Goal: Task Accomplishment & Management: Manage account settings

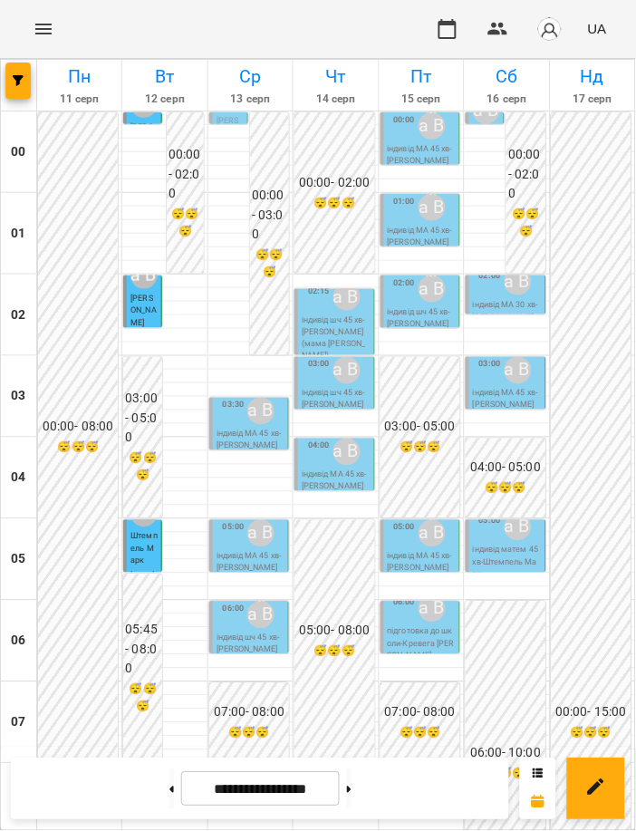
scroll to position [1319, 0]
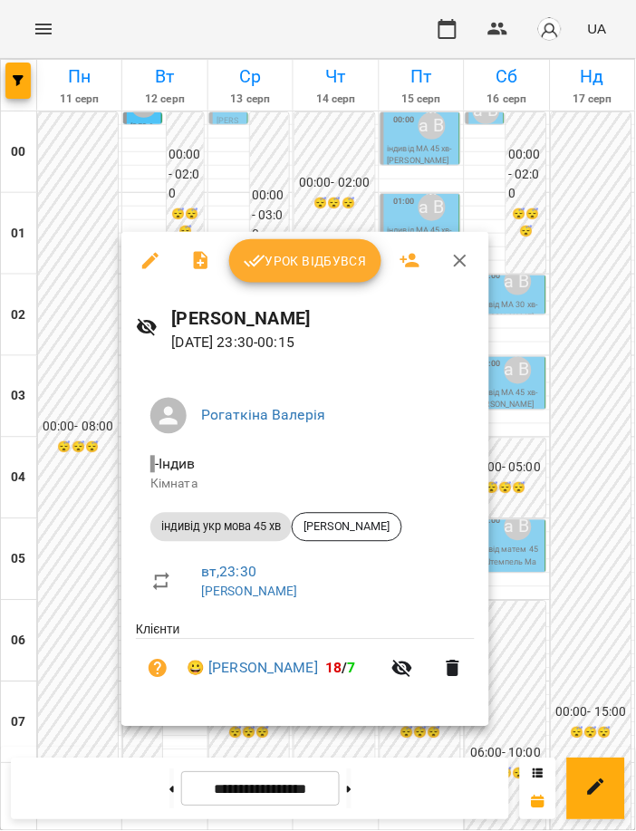
click at [301, 272] on button "Урок відбувся" at bounding box center [305, 260] width 152 height 43
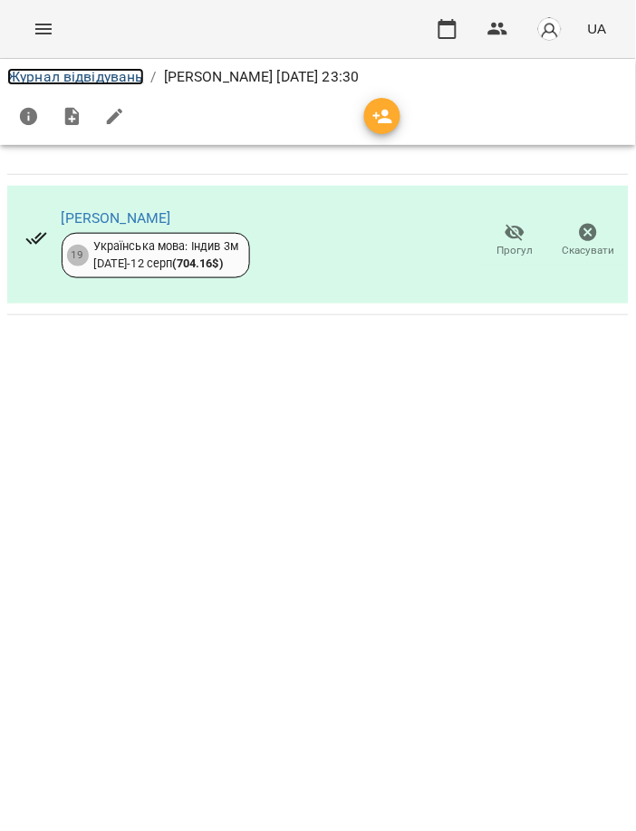
click at [93, 68] on link "Журнал відвідувань" at bounding box center [75, 76] width 137 height 17
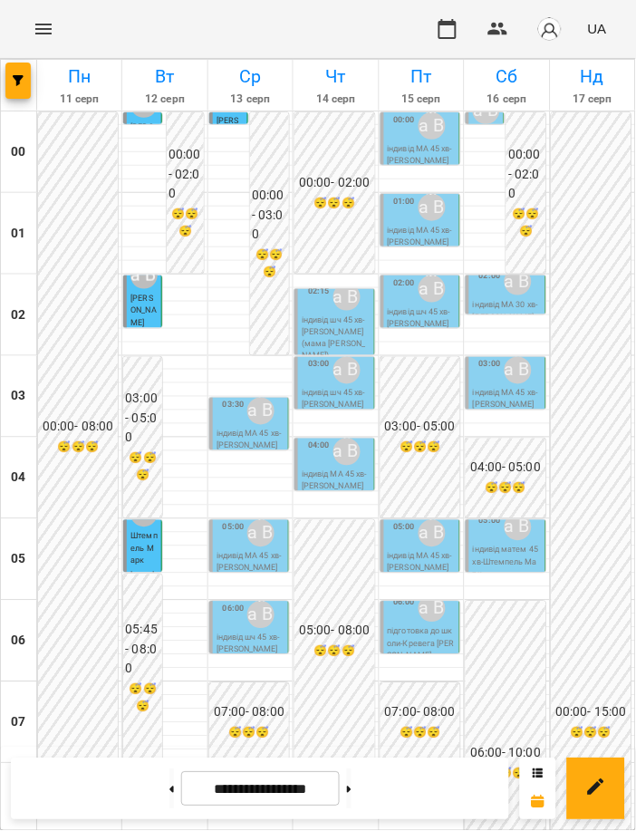
click at [216, 434] on p "індивід МА 45 хв - Татарин Соломія" at bounding box center [250, 440] width 68 height 24
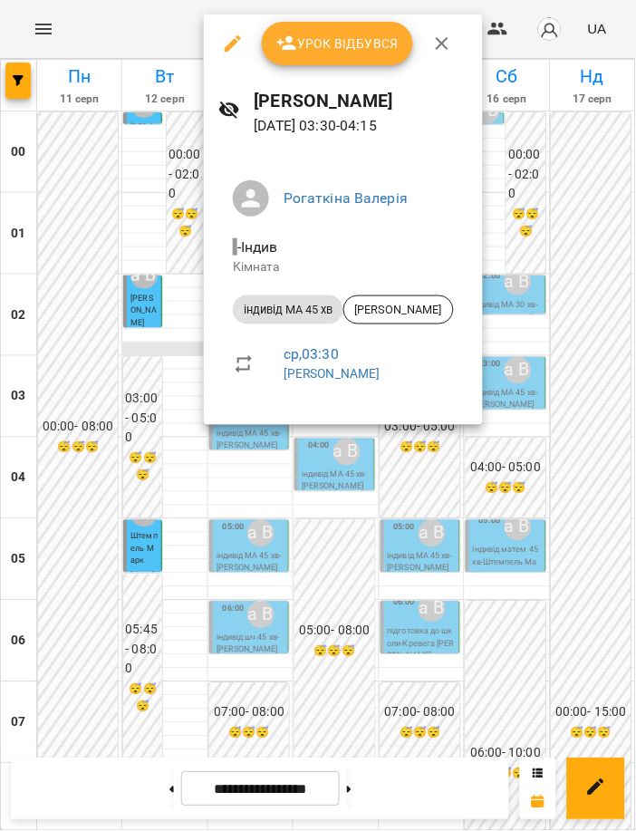
drag, startPoint x: 50, startPoint y: 427, endPoint x: 197, endPoint y: 348, distance: 166.6
click at [50, 427] on div at bounding box center [318, 415] width 636 height 831
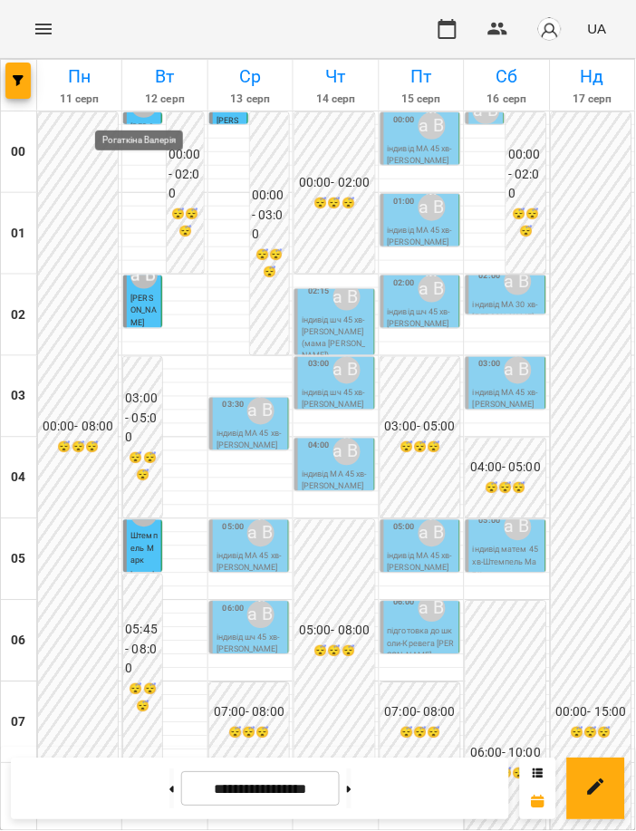
click at [143, 112] on div "Рогаткіна Валерія" at bounding box center [143, 104] width 27 height 27
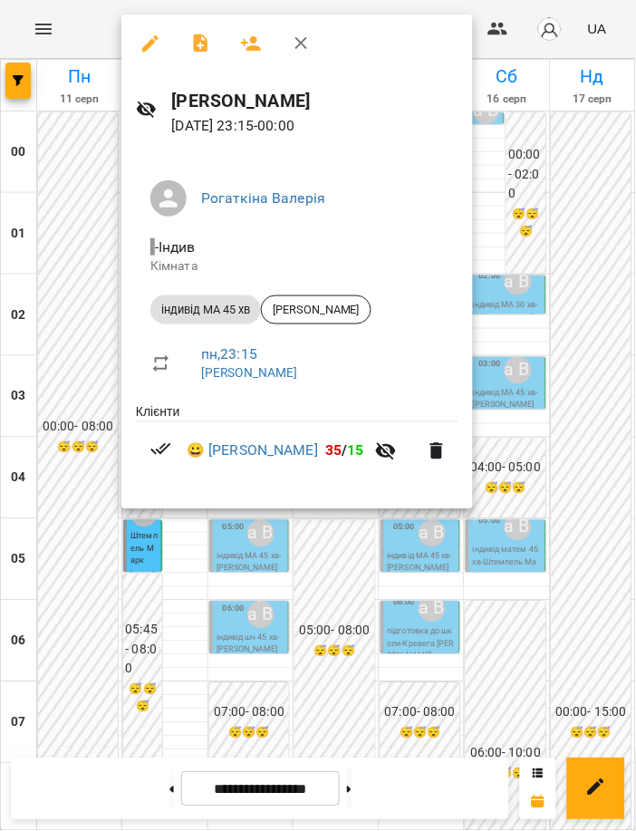
click at [311, 608] on div at bounding box center [318, 415] width 636 height 831
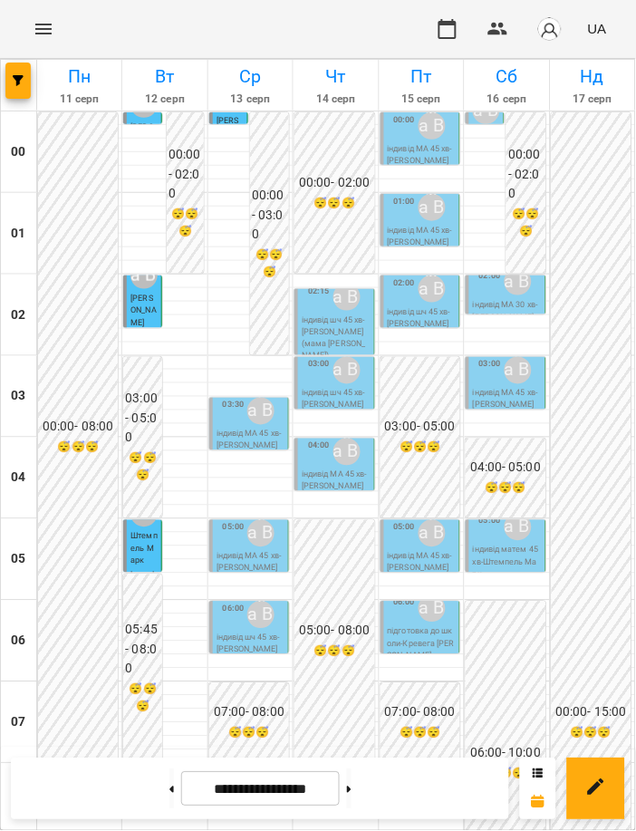
click at [237, 114] on div "Рогаткіна Валерія" at bounding box center [230, 98] width 34 height 34
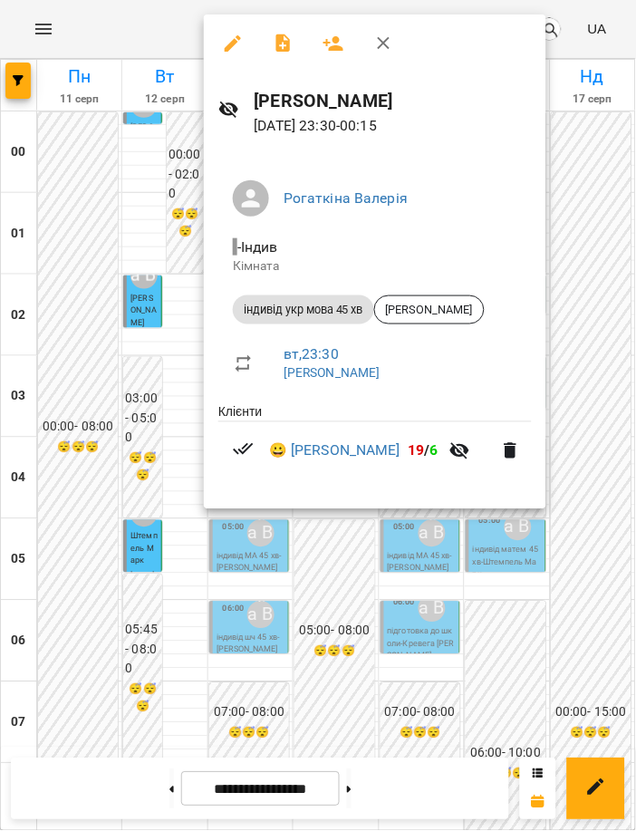
click at [184, 322] on div at bounding box center [318, 415] width 636 height 831
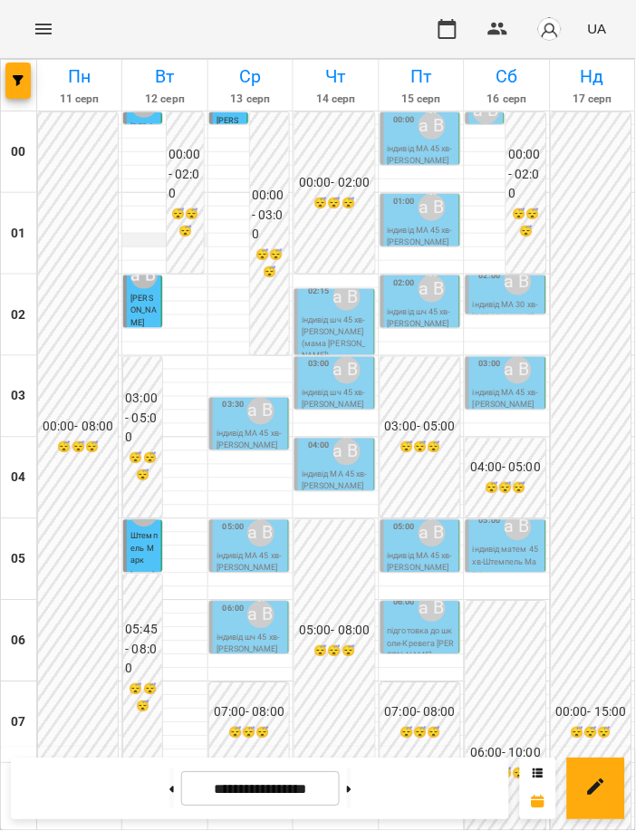
scroll to position [1207, 0]
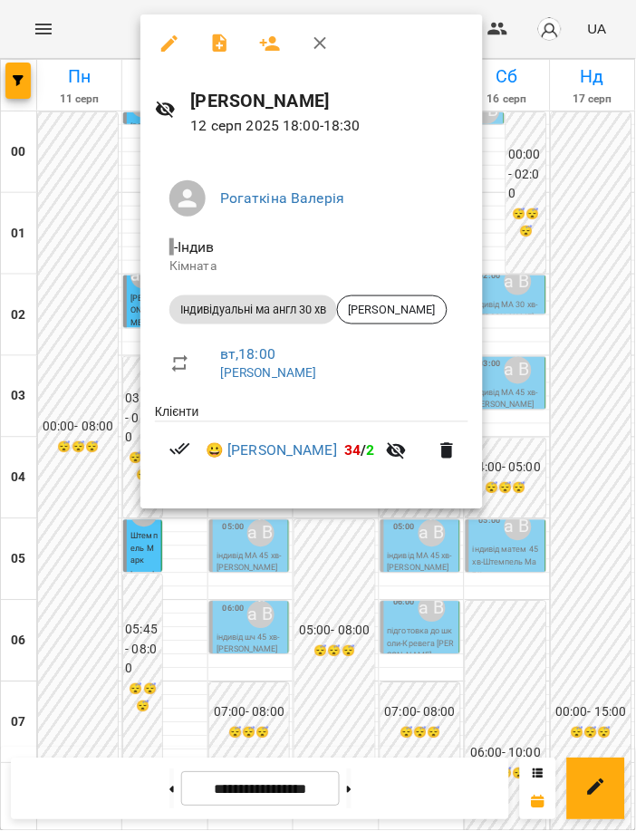
click at [590, 582] on div at bounding box center [318, 415] width 636 height 831
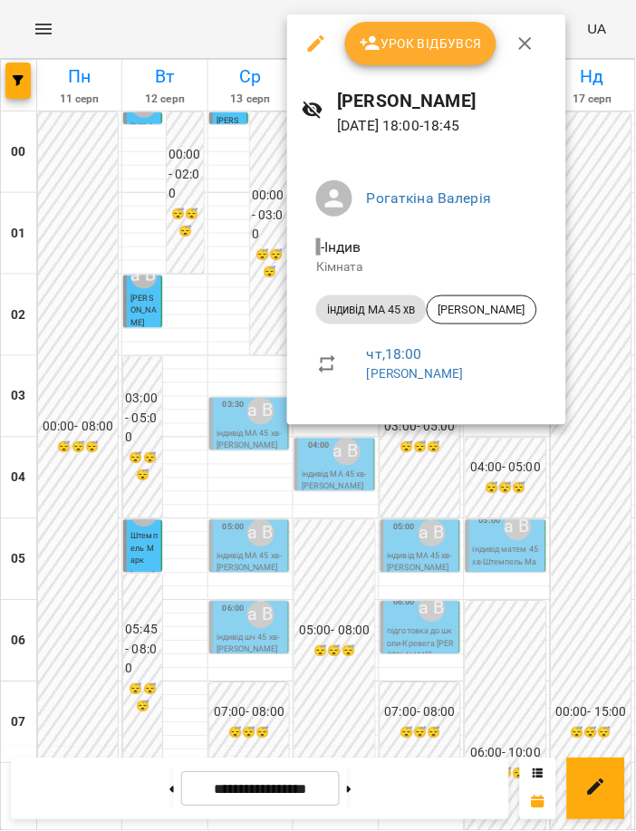
click at [479, 512] on div at bounding box center [318, 415] width 636 height 831
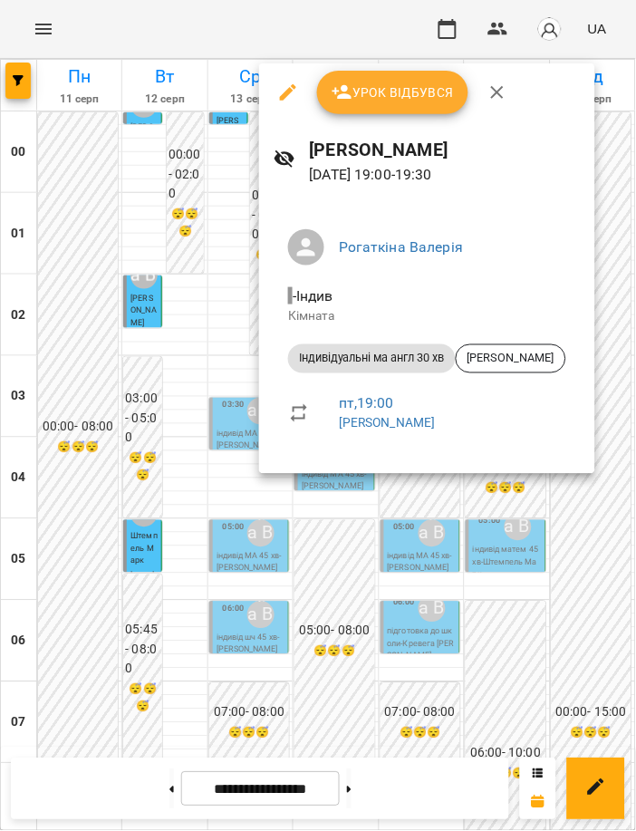
click at [523, 550] on div at bounding box center [318, 415] width 636 height 831
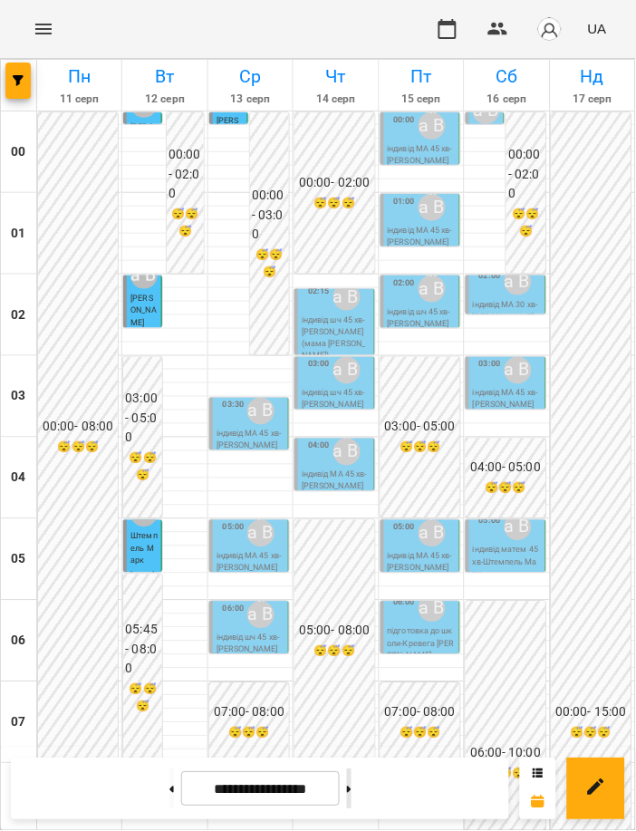
click at [351, 798] on button at bounding box center [349, 789] width 5 height 40
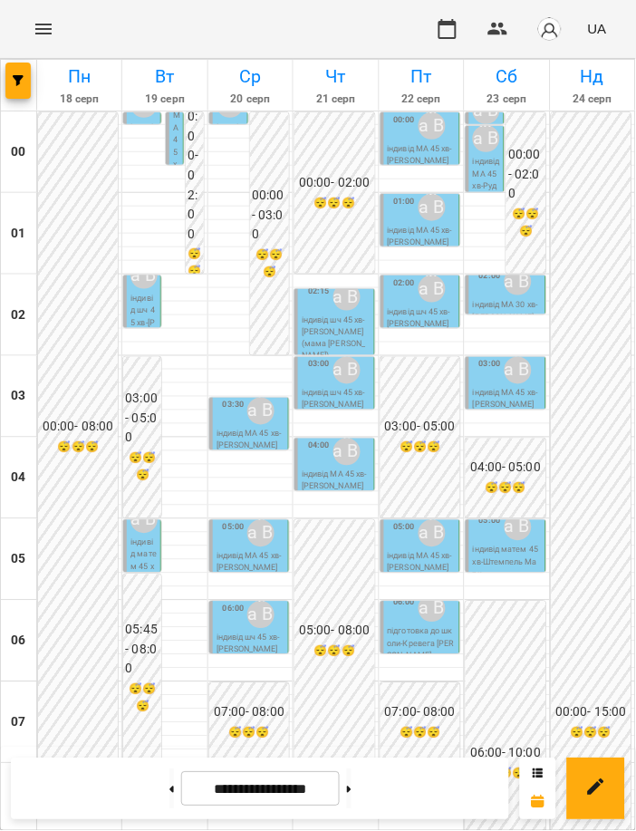
scroll to position [1319, 0]
click at [169, 778] on button at bounding box center [171, 789] width 5 height 40
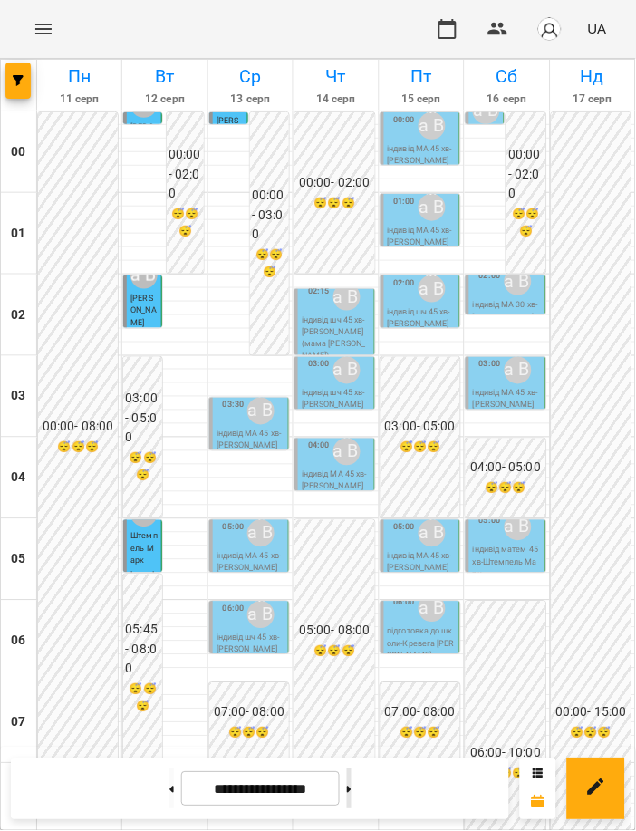
click at [351, 798] on button at bounding box center [349, 789] width 5 height 40
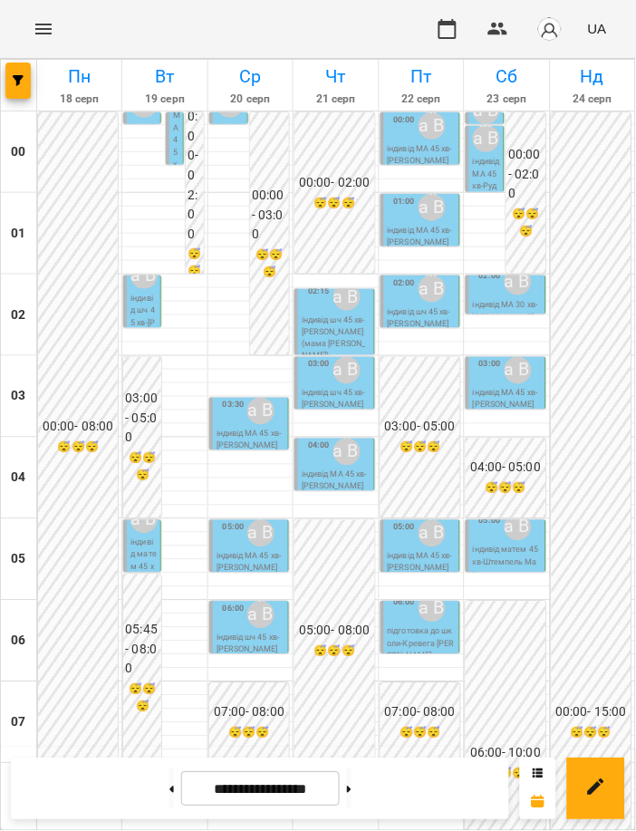
scroll to position [0, 0]
click at [147, 120] on div "Рогаткіна Валерія" at bounding box center [144, 104] width 34 height 34
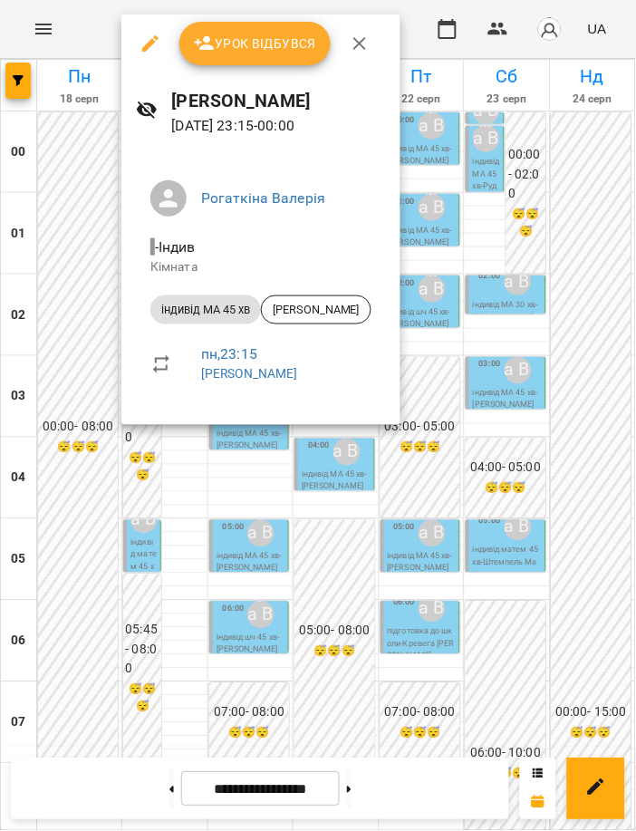
click at [85, 129] on div at bounding box center [318, 415] width 636 height 831
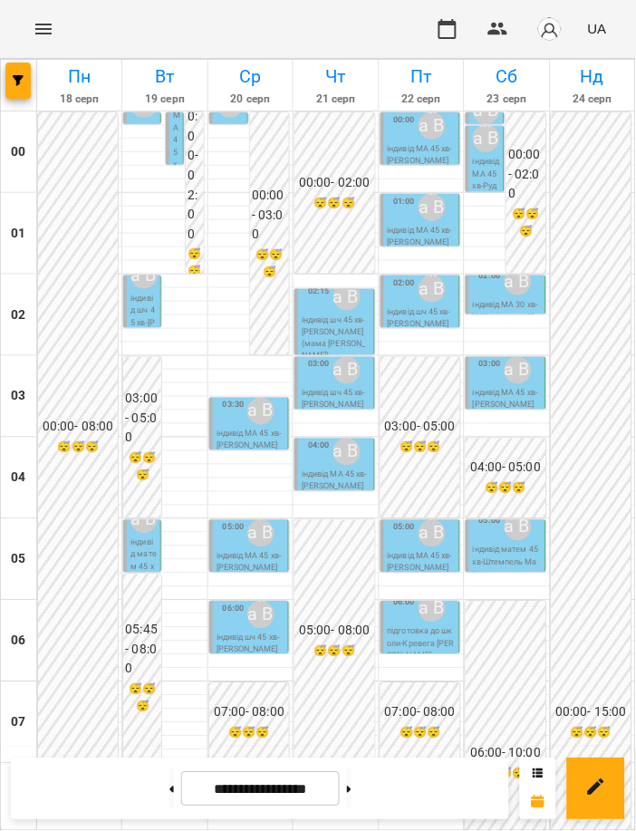
click at [174, 136] on p "індивід МА 45 хв - [PERSON_NAME]" at bounding box center [176, 183] width 6 height 318
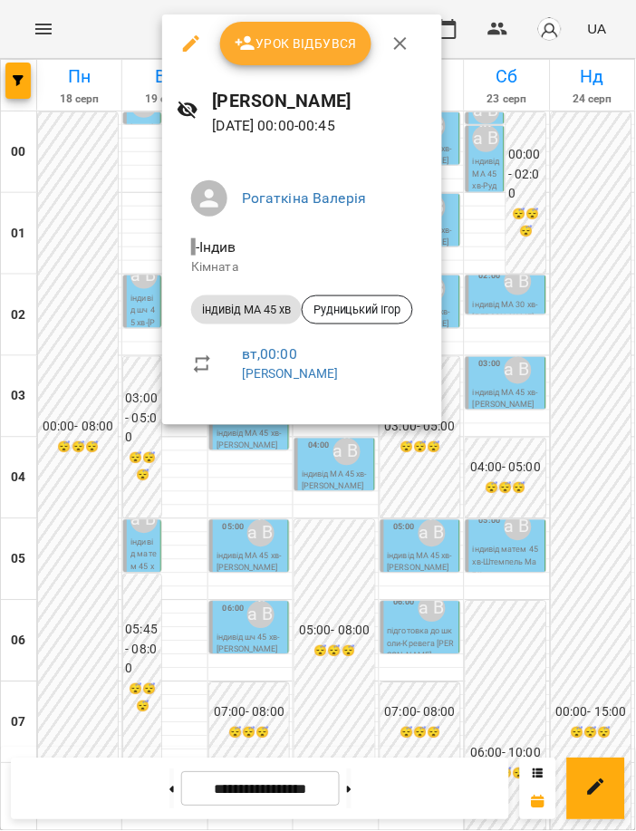
click at [53, 167] on div at bounding box center [318, 415] width 636 height 831
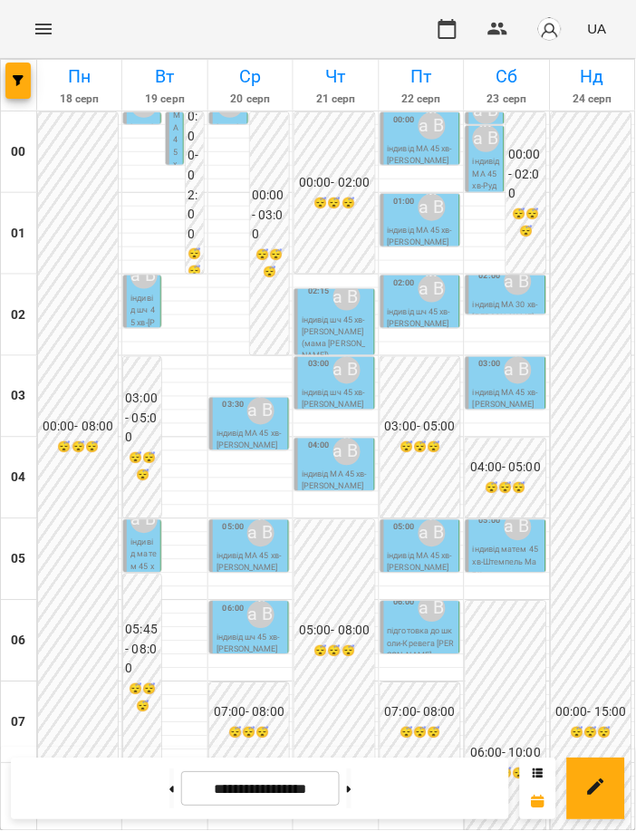
click at [141, 324] on p "індивід шч 45 хв - [PERSON_NAME]" at bounding box center [143, 329] width 26 height 73
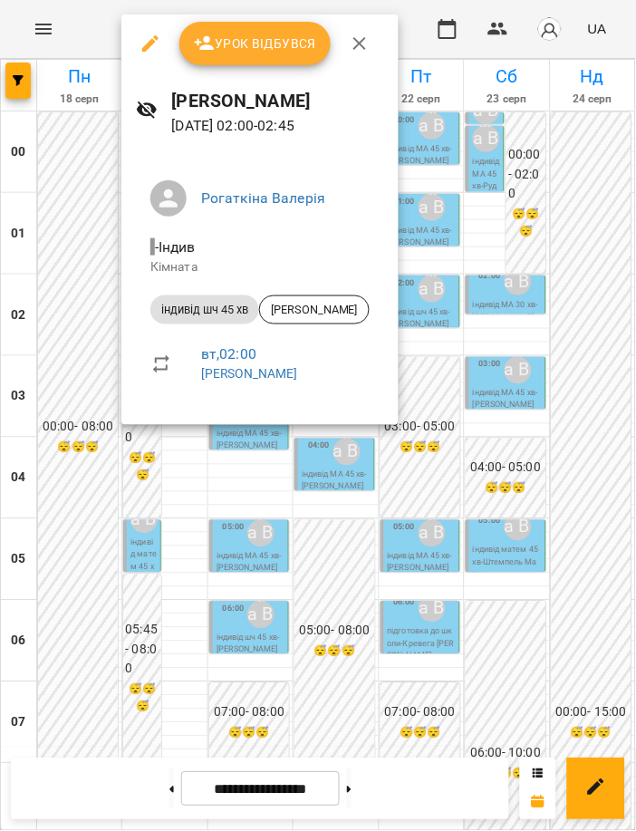
click at [196, 445] on div at bounding box center [318, 415] width 636 height 831
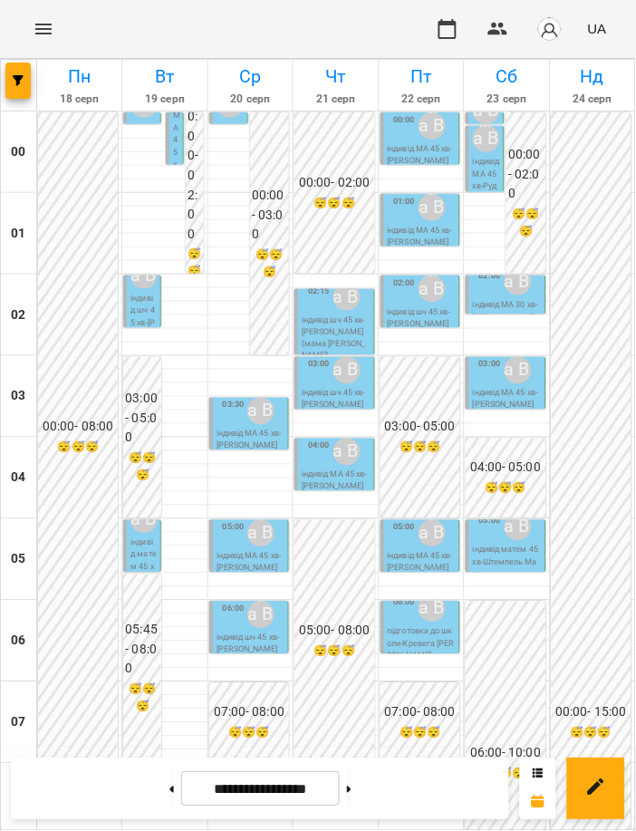
scroll to position [1319, 0]
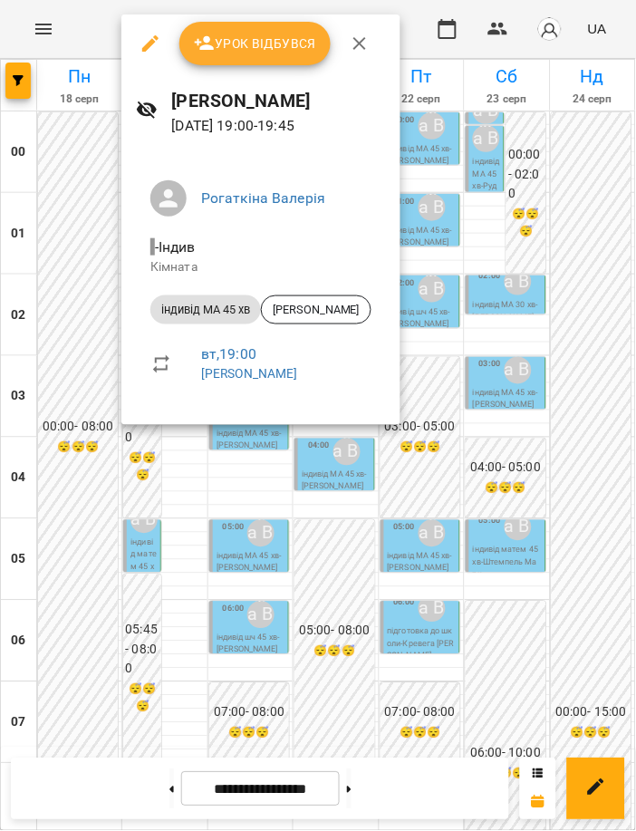
click at [191, 591] on div at bounding box center [318, 415] width 636 height 831
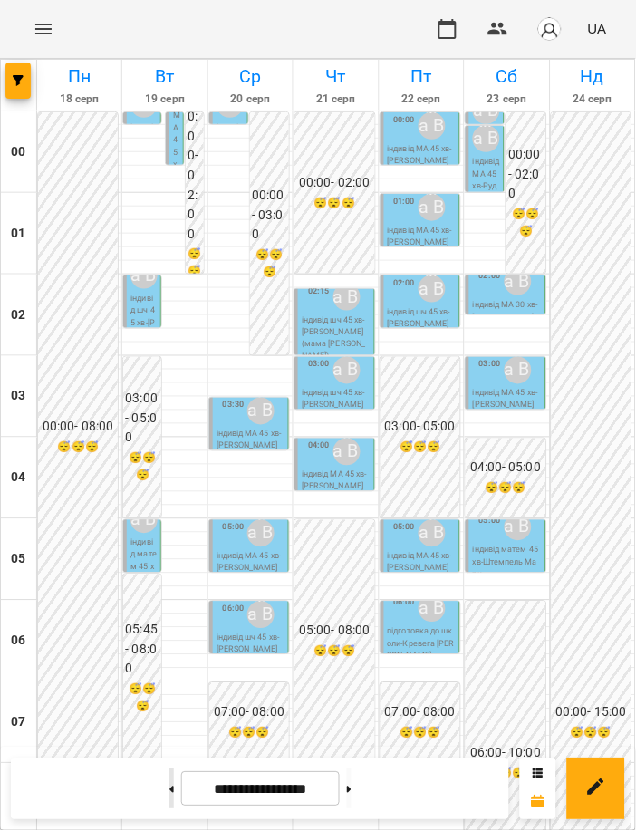
click at [169, 803] on button at bounding box center [171, 789] width 5 height 40
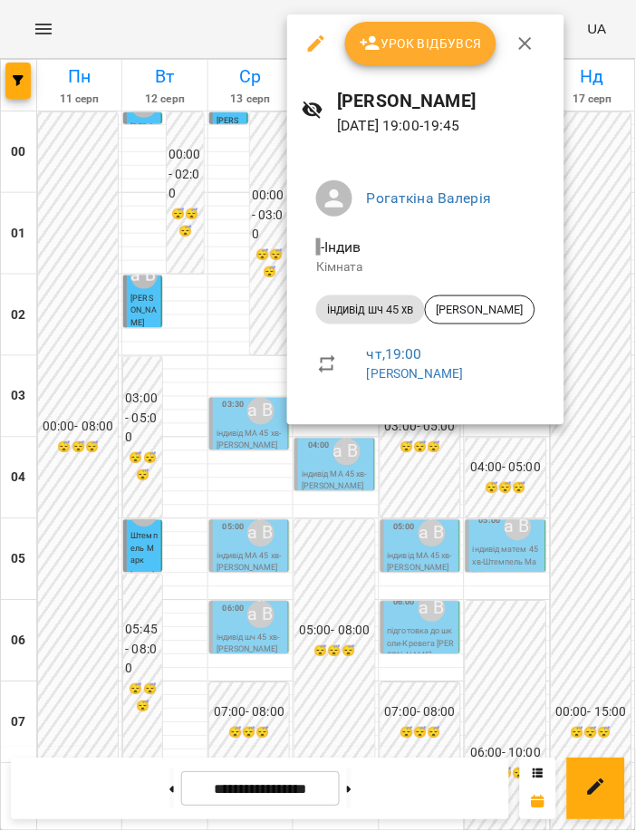
click at [319, 507] on div at bounding box center [318, 415] width 636 height 831
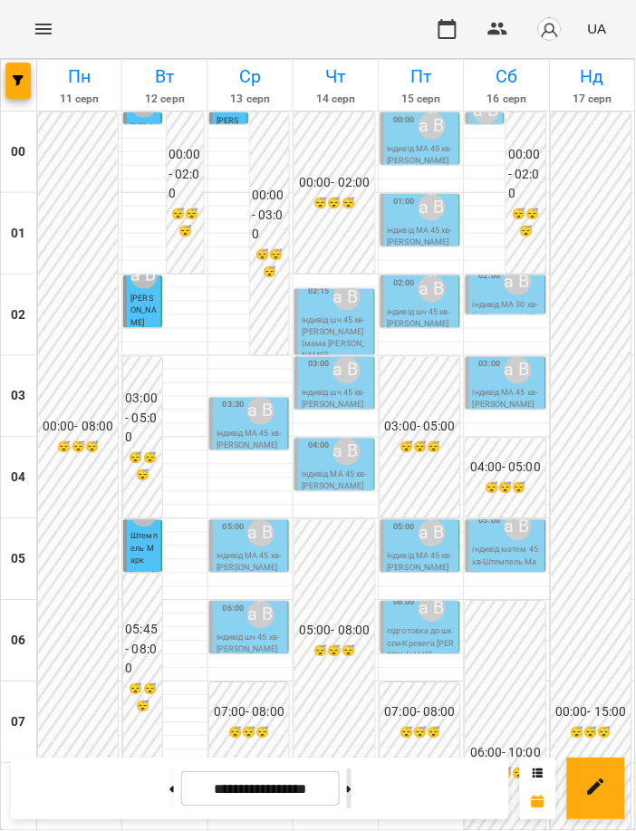
click at [351, 791] on button at bounding box center [349, 789] width 5 height 40
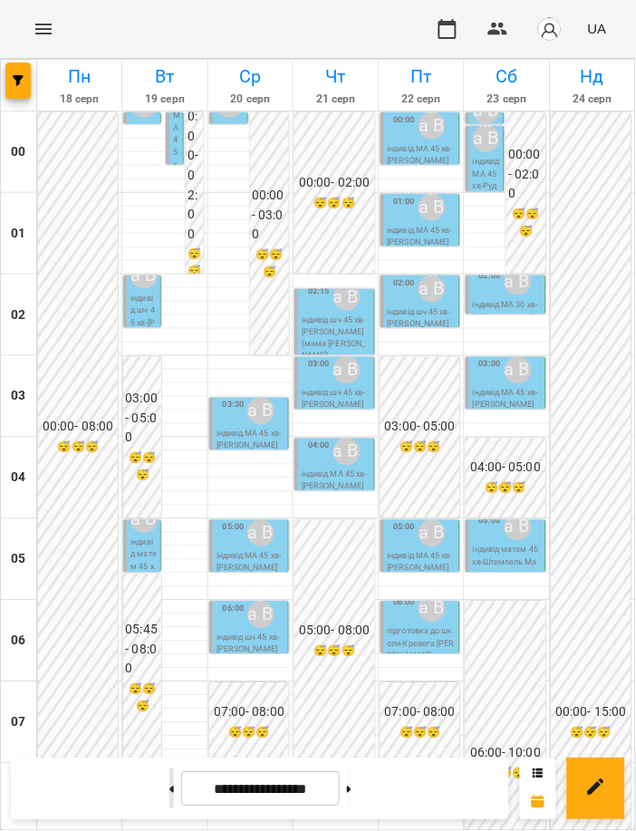
click at [169, 788] on button at bounding box center [171, 789] width 5 height 40
type input "**********"
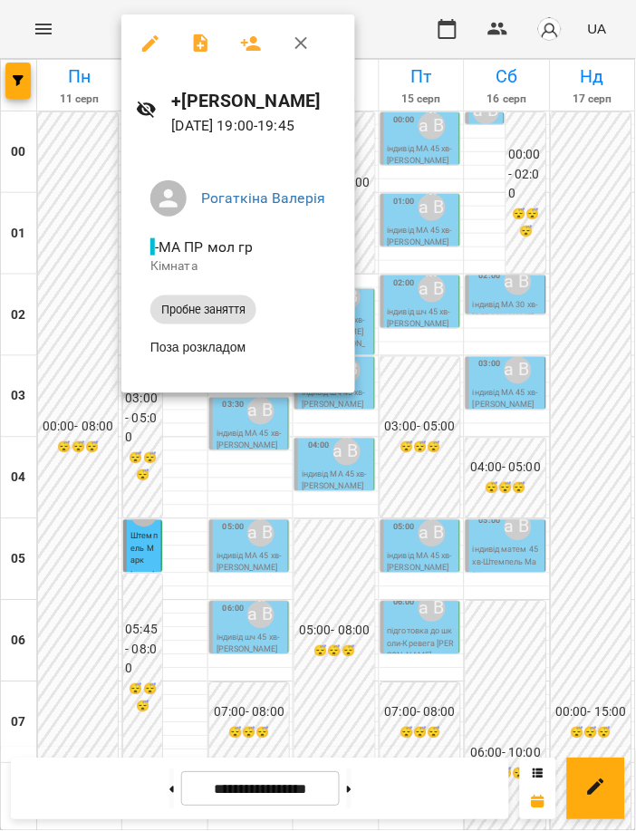
click at [610, 395] on div at bounding box center [318, 415] width 636 height 831
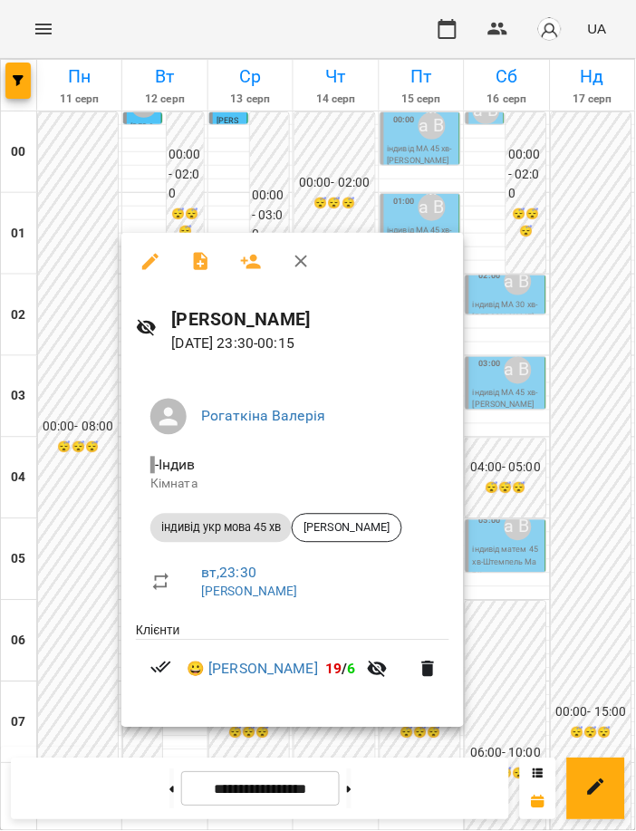
click at [556, 672] on div at bounding box center [318, 415] width 636 height 831
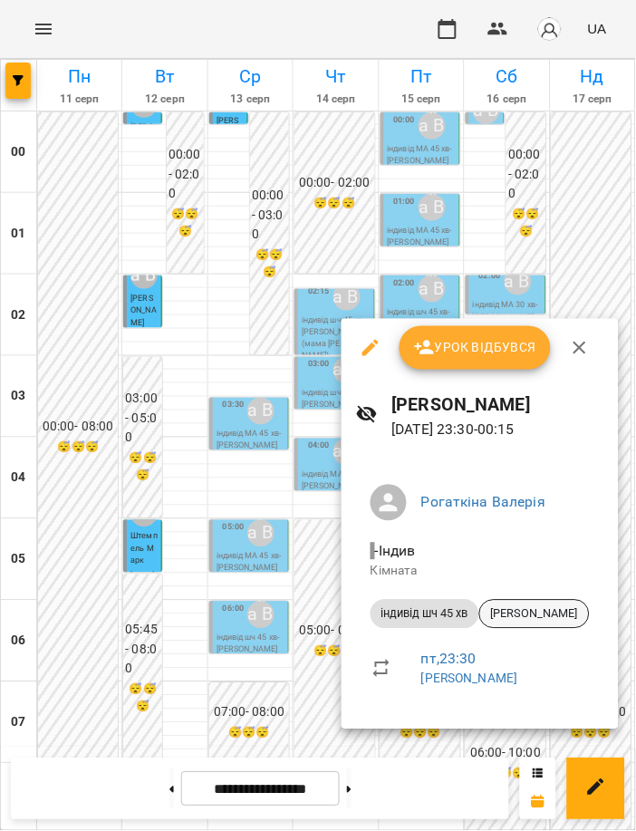
click at [519, 615] on span "[PERSON_NAME]" at bounding box center [534, 614] width 109 height 16
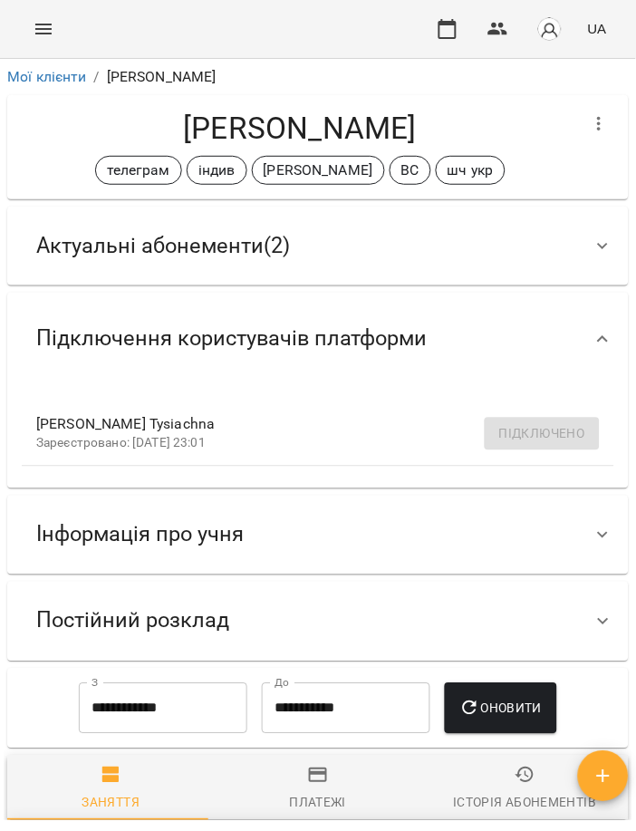
click at [304, 252] on div "Актуальні абонементи ( 2 )" at bounding box center [302, 245] width 560 height 57
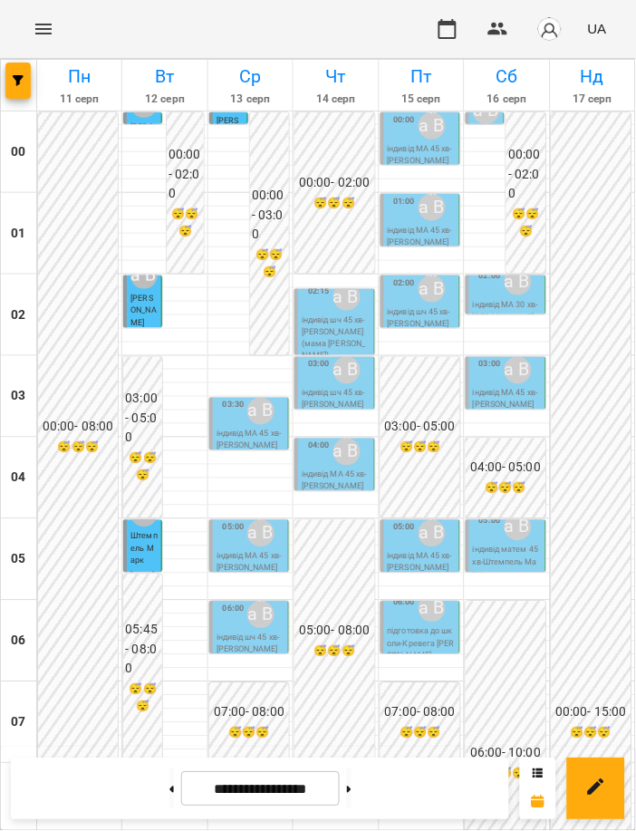
scroll to position [1319, 0]
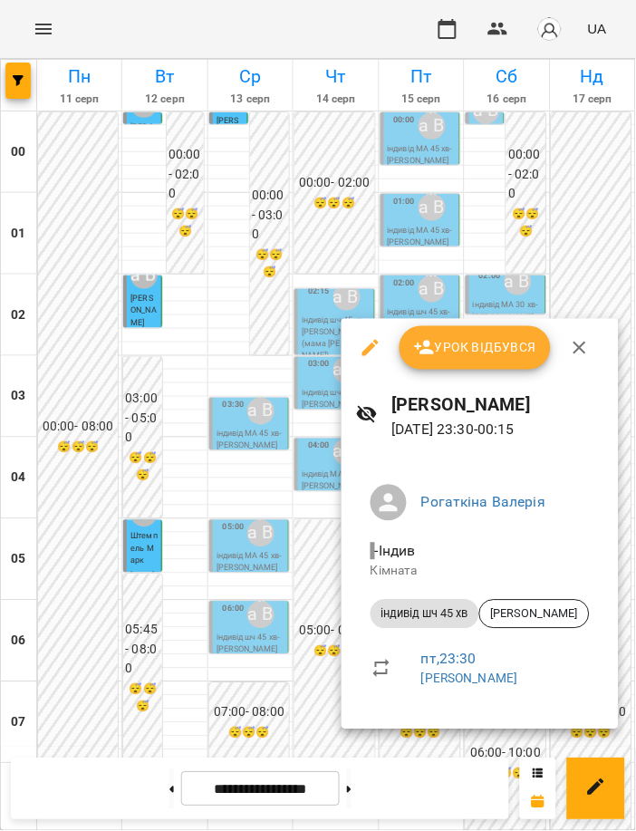
click at [206, 577] on div at bounding box center [318, 415] width 636 height 831
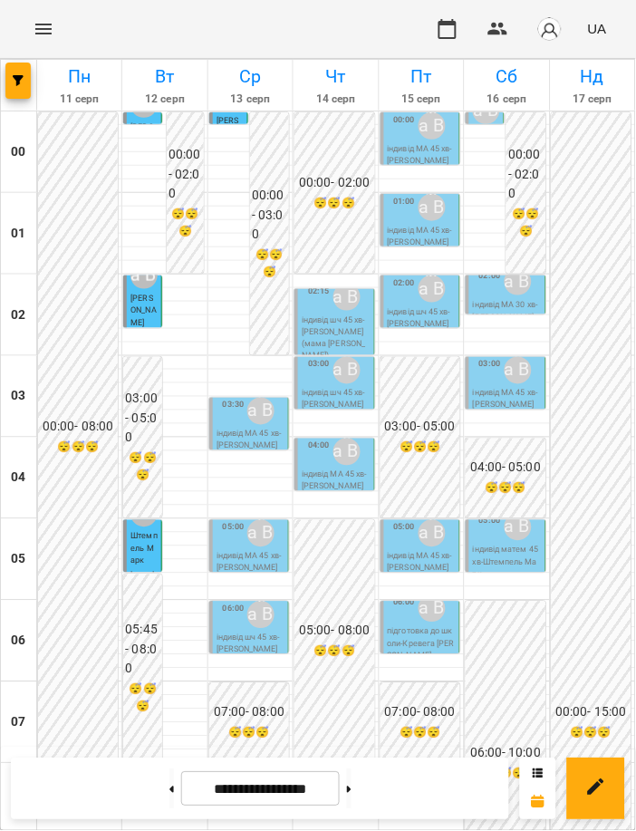
scroll to position [0, 0]
click at [245, 420] on div "Рогаткіна Валерія" at bounding box center [261, 411] width 34 height 34
